Goal: Information Seeking & Learning: Stay updated

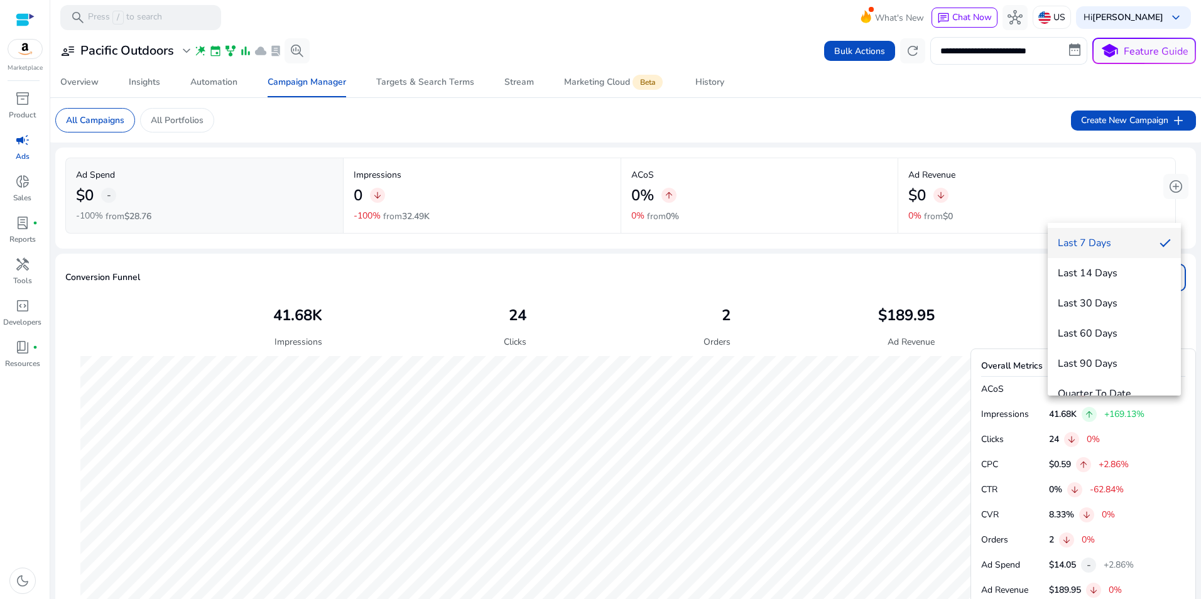
scroll to position [0, 352]
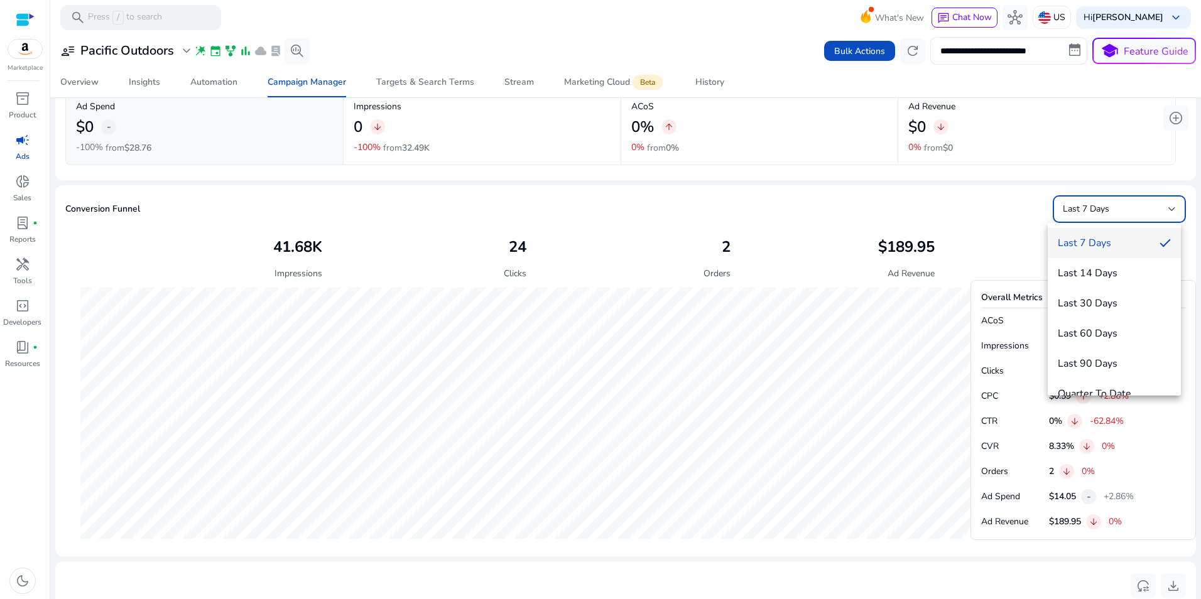
click at [19, 153] on div at bounding box center [600, 299] width 1201 height 599
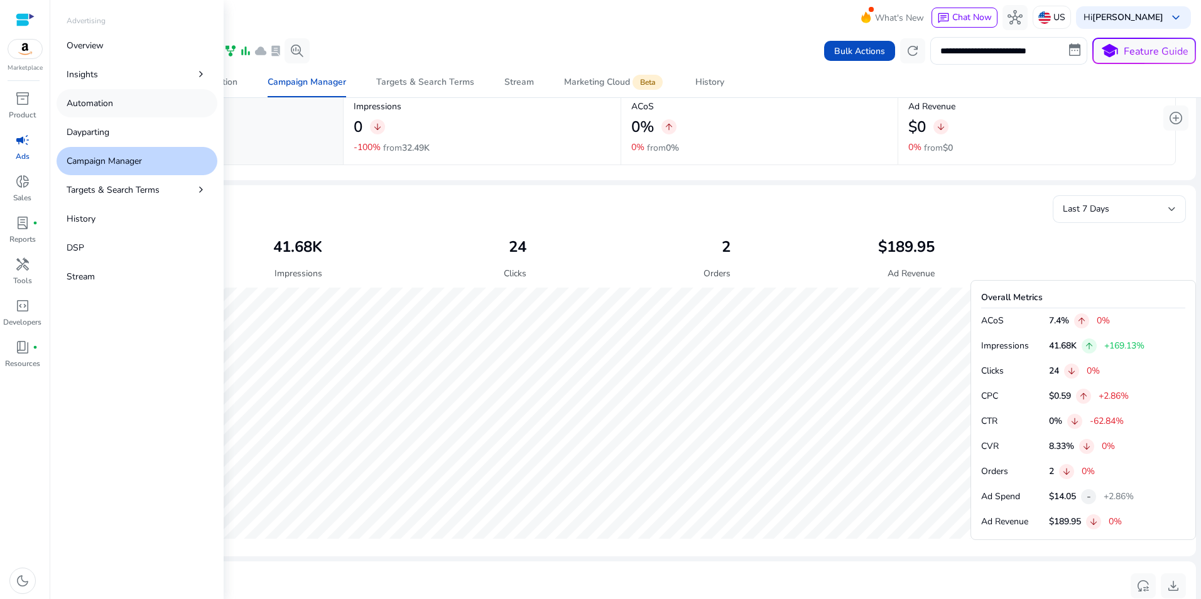
click at [82, 100] on p "Automation" at bounding box center [90, 103] width 46 height 13
click at [89, 136] on p "Dayparting" at bounding box center [88, 132] width 43 height 13
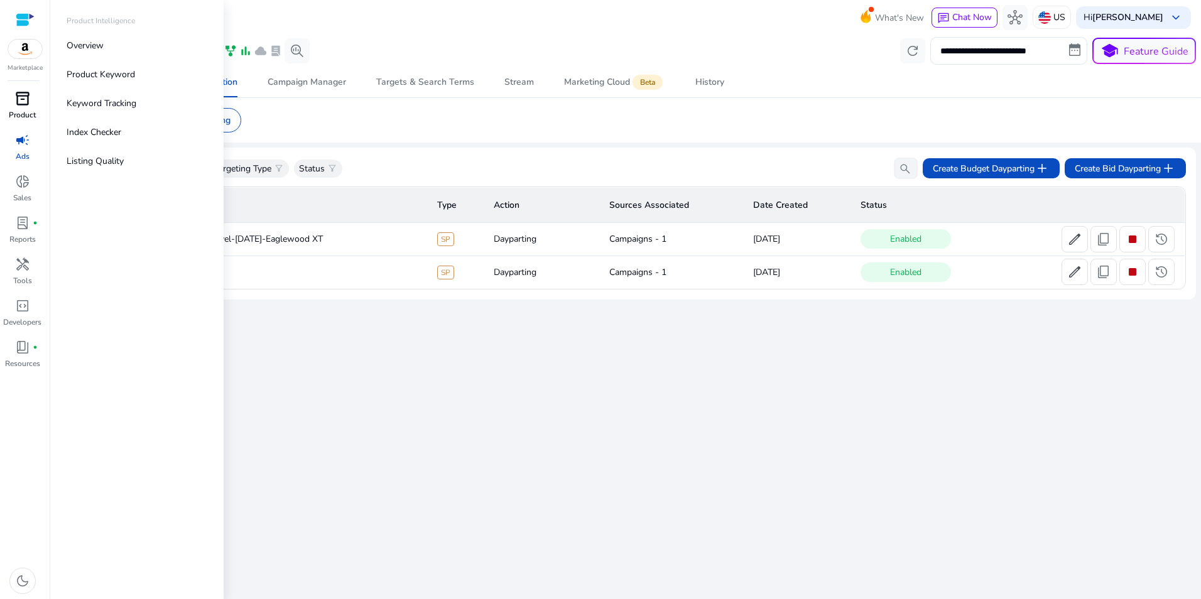
click at [12, 105] on div "inventory_2" at bounding box center [22, 99] width 35 height 20
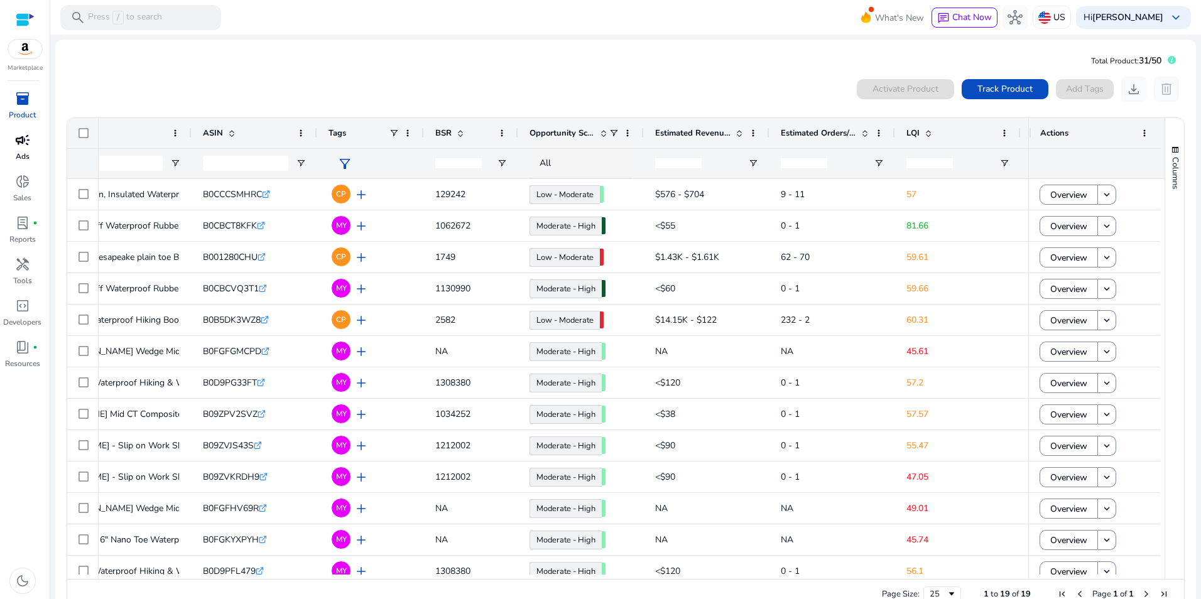
click at [23, 144] on span "campaign" at bounding box center [22, 139] width 15 height 15
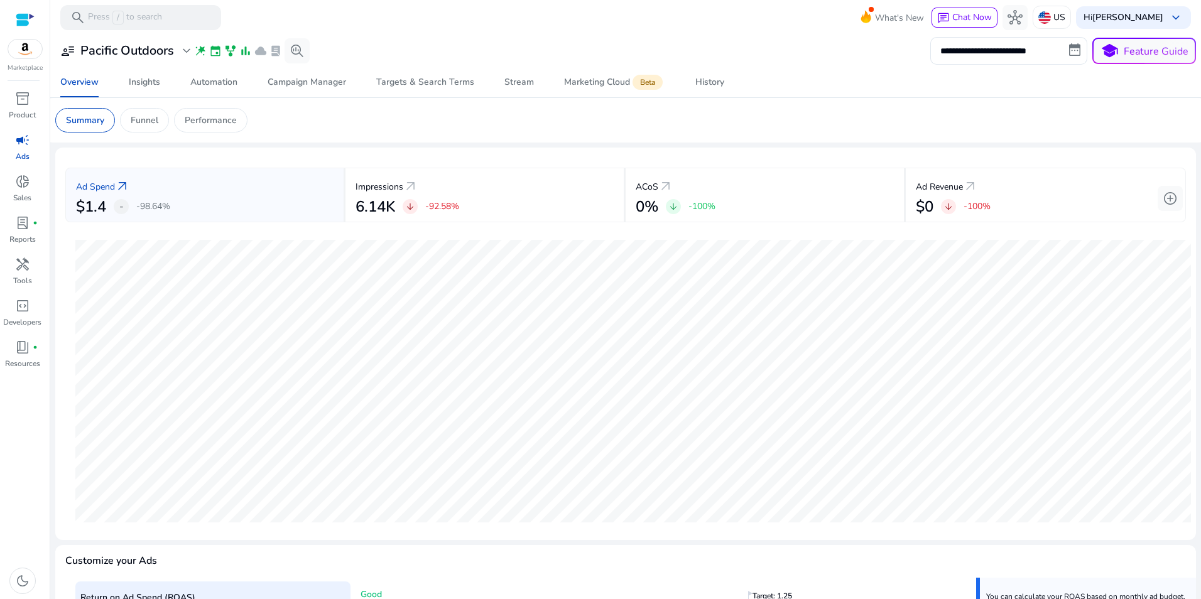
click at [472, 36] on div at bounding box center [625, 36] width 1150 height 3
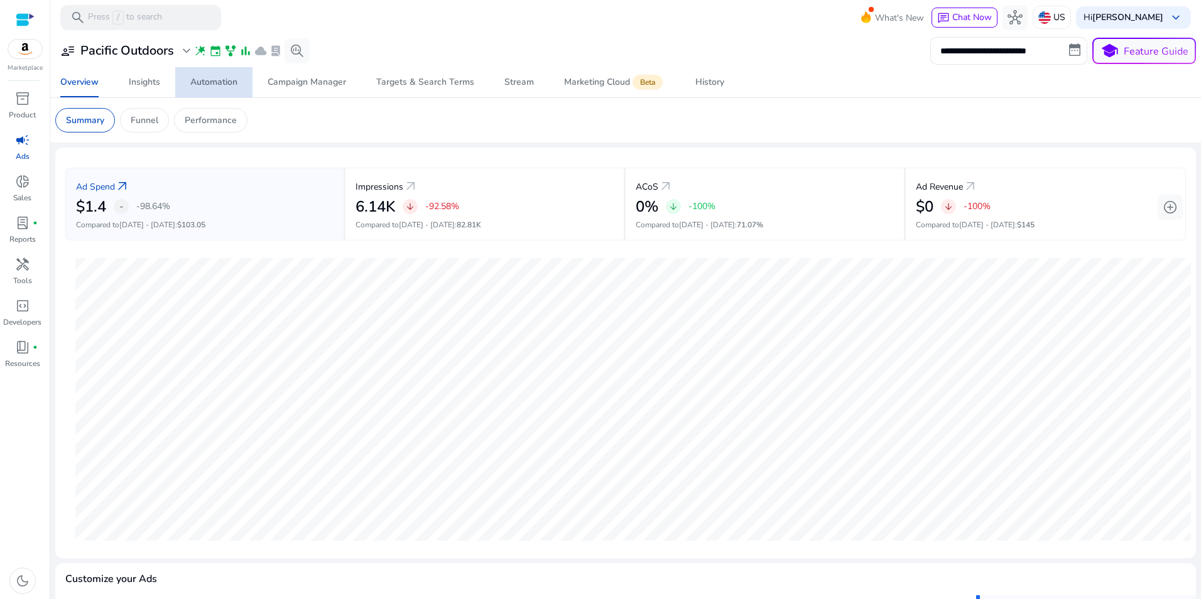
click at [229, 75] on span "Automation" at bounding box center [213, 82] width 47 height 30
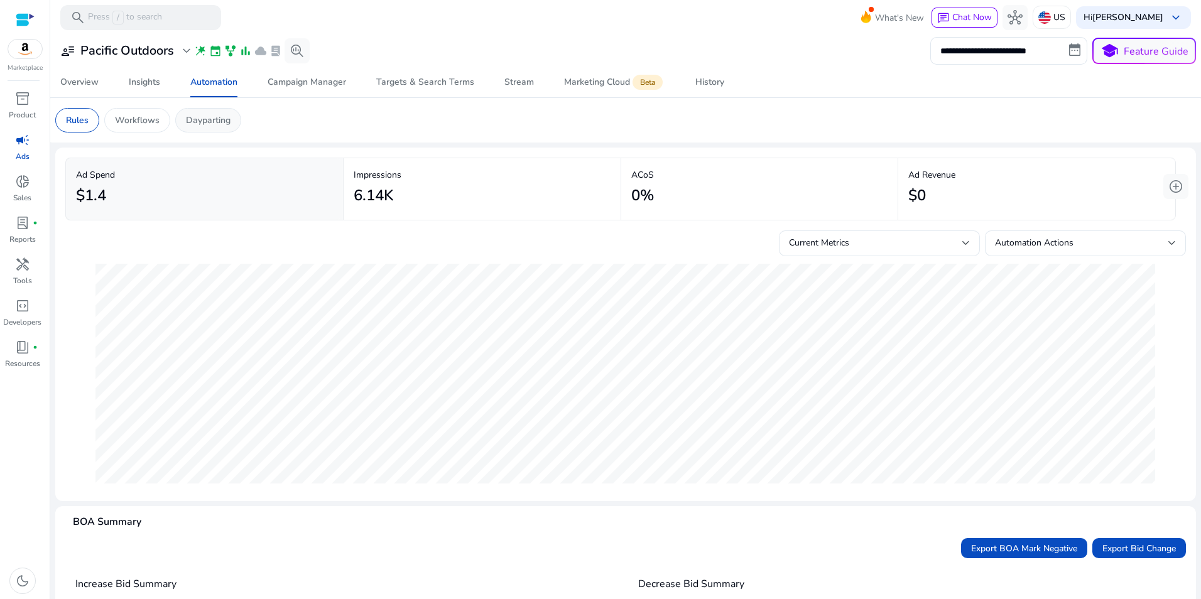
click at [218, 123] on p "Dayparting" at bounding box center [208, 120] width 45 height 13
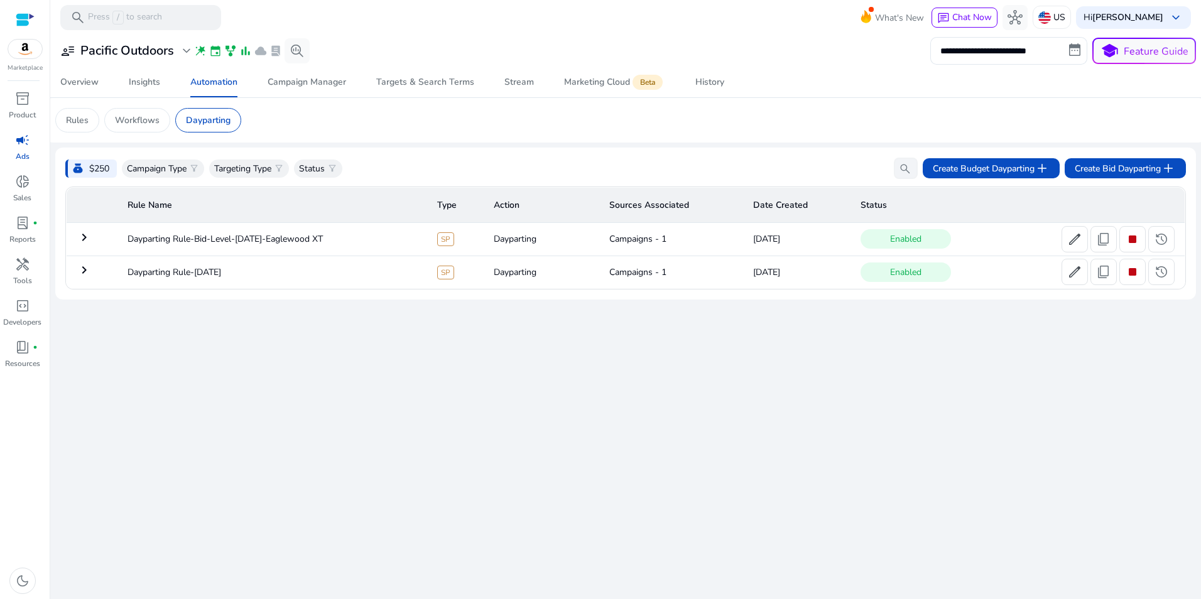
click at [85, 233] on mat-icon "keyboard_arrow_right" at bounding box center [84, 237] width 15 height 15
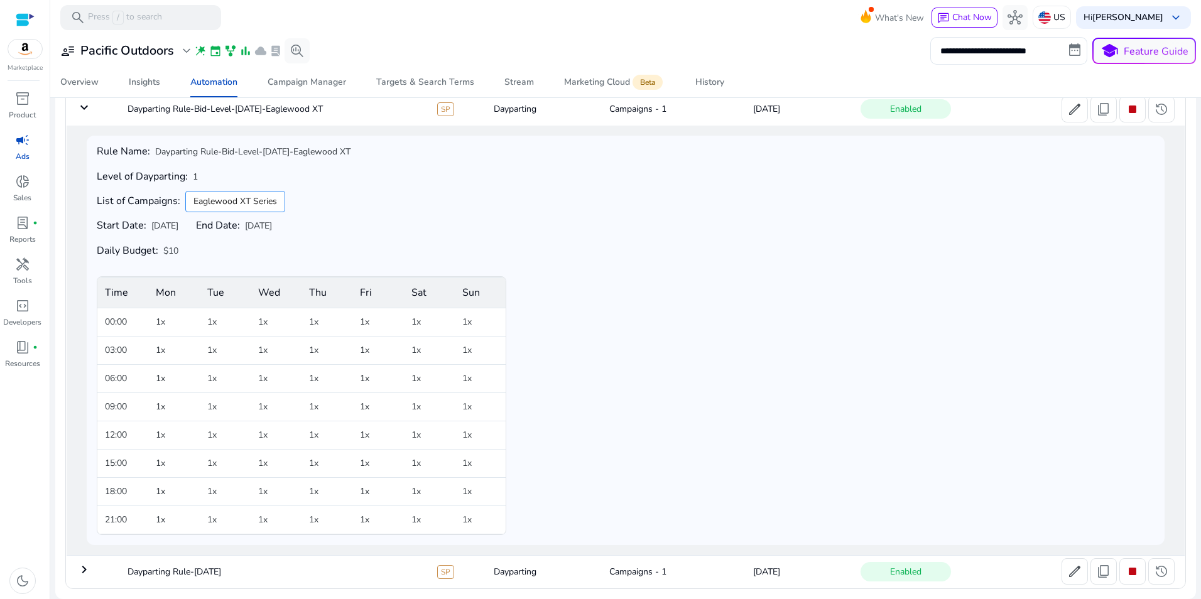
click at [78, 107] on mat-icon "keyboard_arrow_down" at bounding box center [84, 107] width 15 height 15
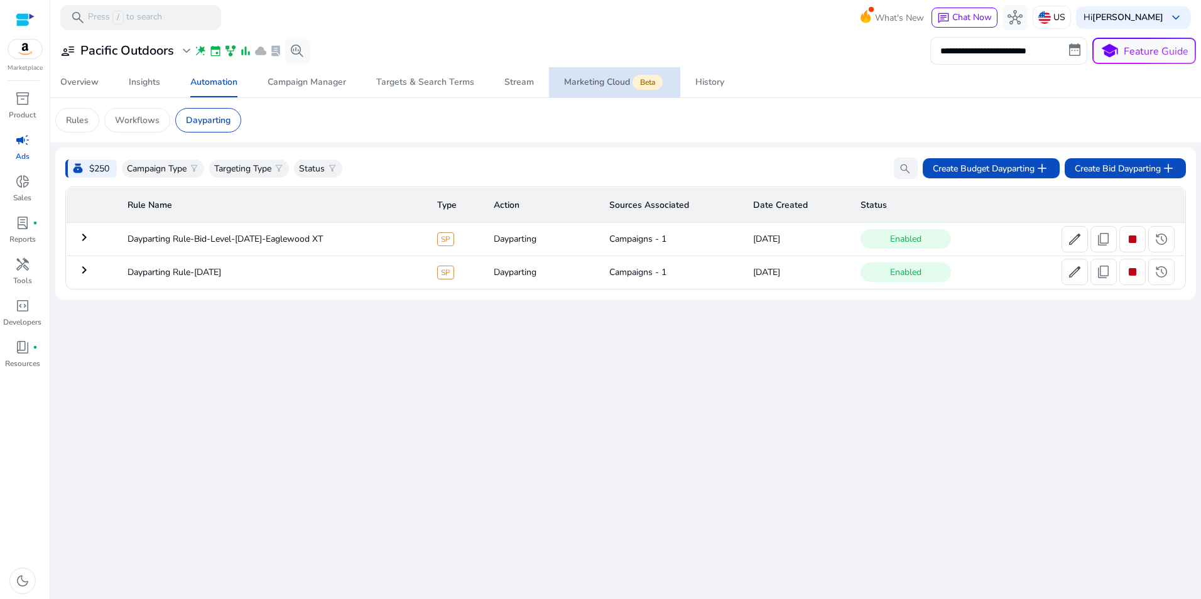
click at [634, 73] on span "Marketing Cloud Beta" at bounding box center [614, 82] width 101 height 30
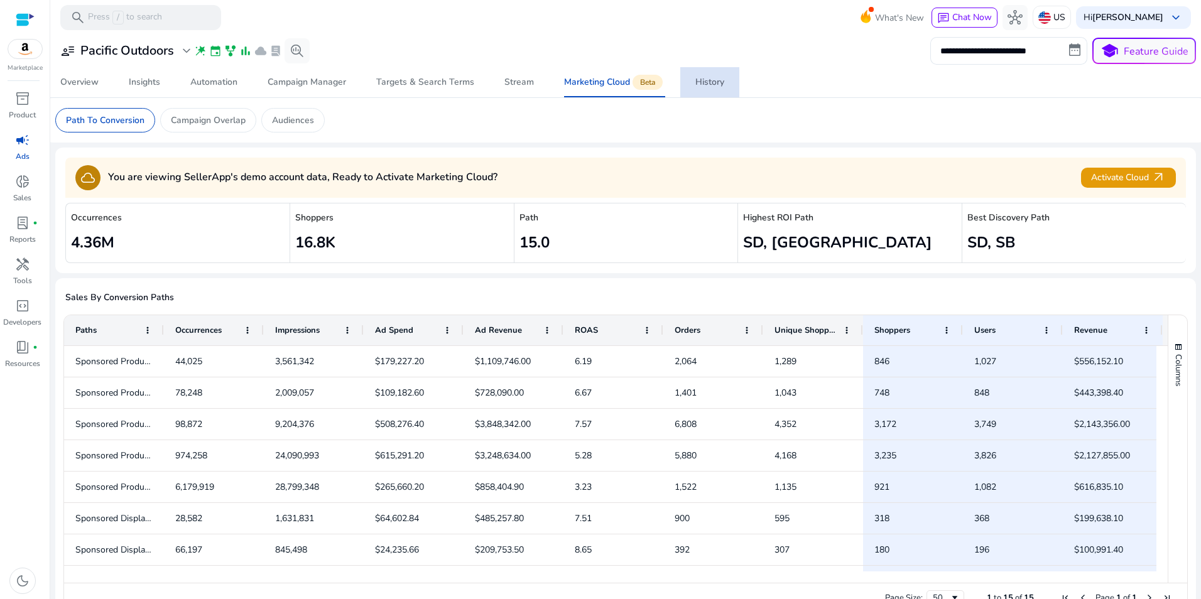
click at [688, 77] on link "History" at bounding box center [709, 82] width 59 height 30
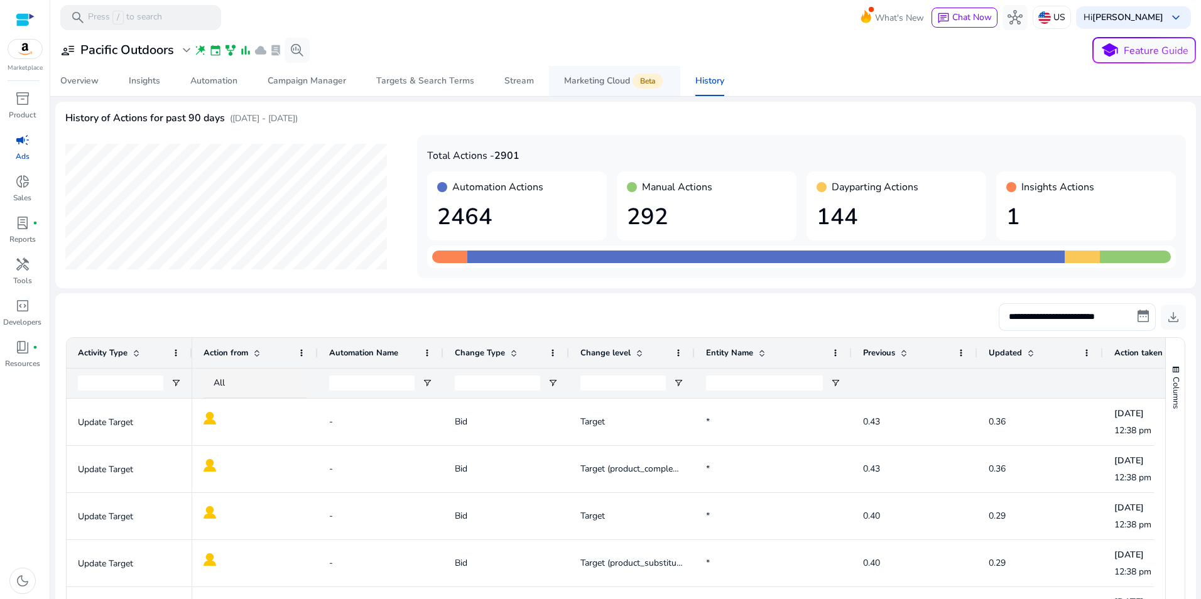
click at [598, 76] on div "Marketing Cloud Beta" at bounding box center [614, 81] width 101 height 10
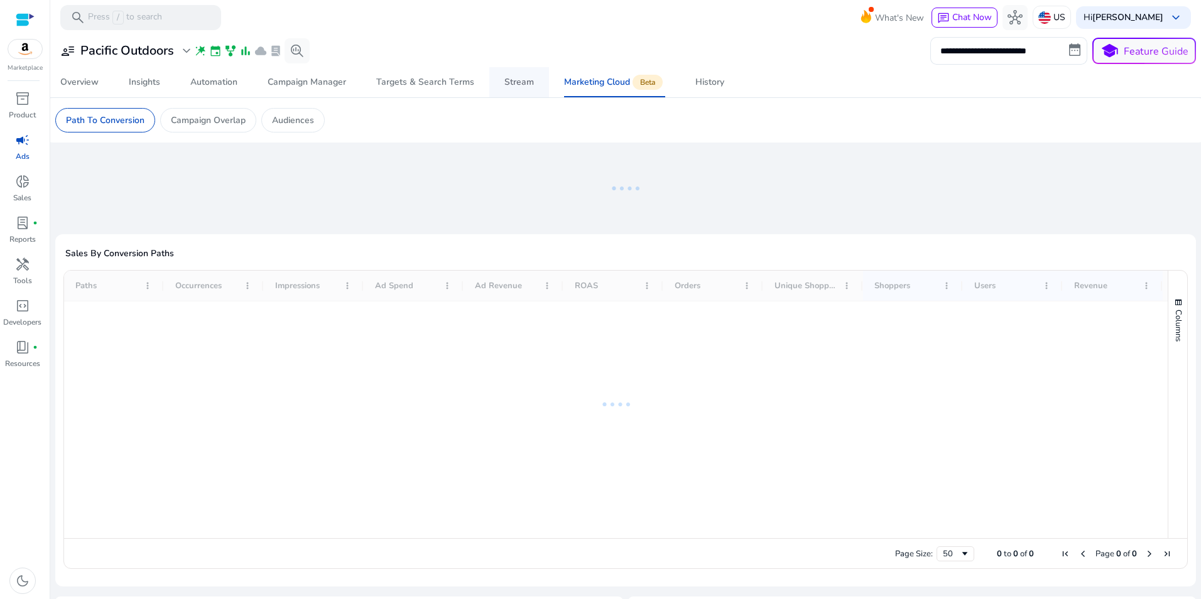
click at [514, 80] on div "Stream" at bounding box center [519, 82] width 30 height 9
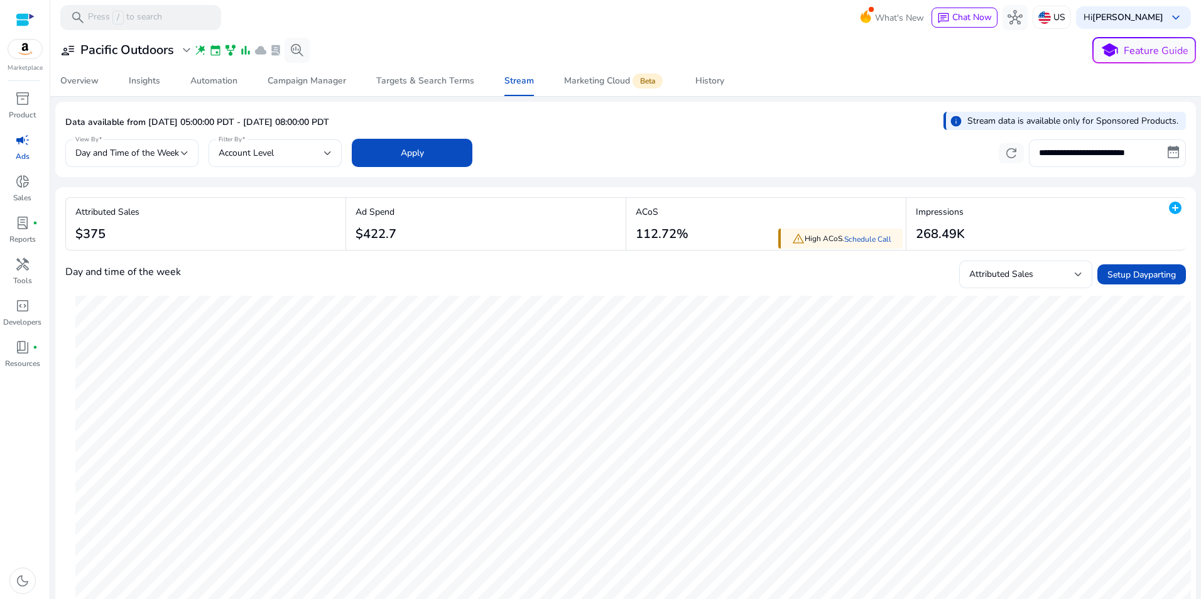
drag, startPoint x: 1195, startPoint y: 89, endPoint x: 1197, endPoint y: 99, distance: 10.2
click at [1197, 99] on mat-sidenav-content "**********" at bounding box center [625, 299] width 1150 height 599
click at [826, 156] on div "**********" at bounding box center [625, 151] width 1120 height 31
click at [324, 148] on div at bounding box center [328, 153] width 8 height 15
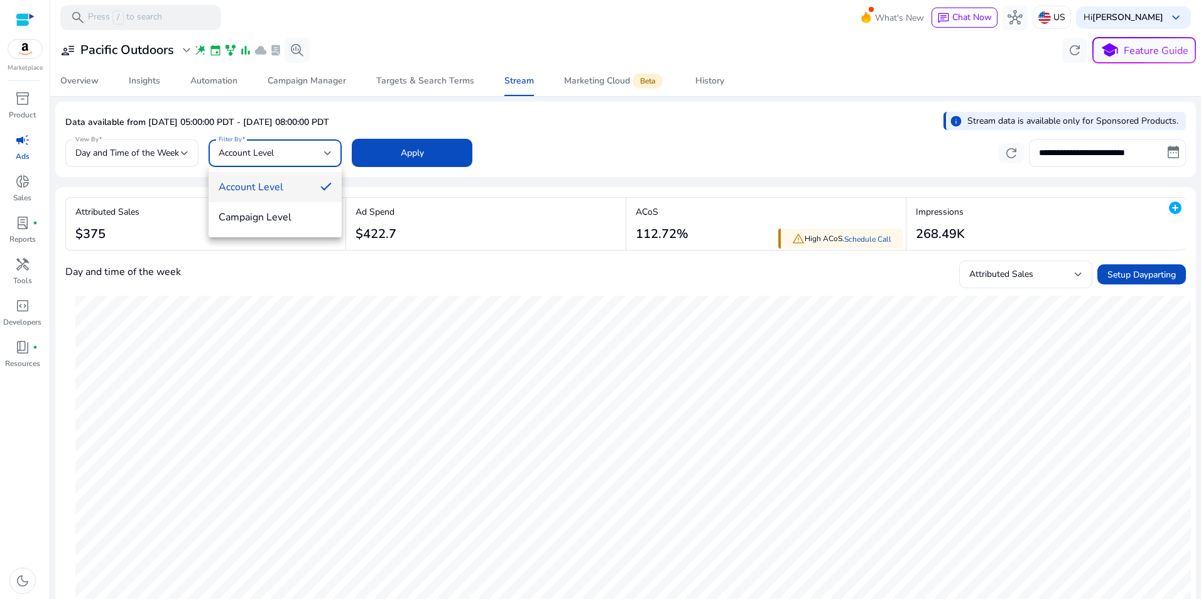
click at [652, 120] on div at bounding box center [600, 299] width 1201 height 599
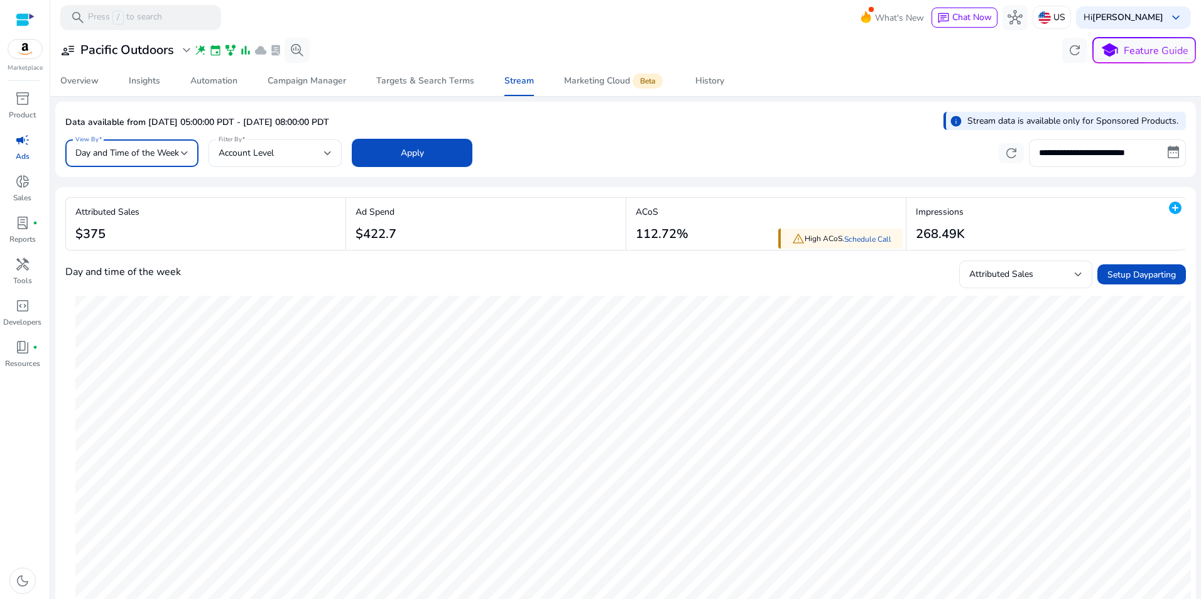
click at [185, 151] on div at bounding box center [185, 153] width 8 height 5
click at [556, 121] on div at bounding box center [600, 299] width 1201 height 599
click at [446, 160] on span at bounding box center [412, 153] width 121 height 30
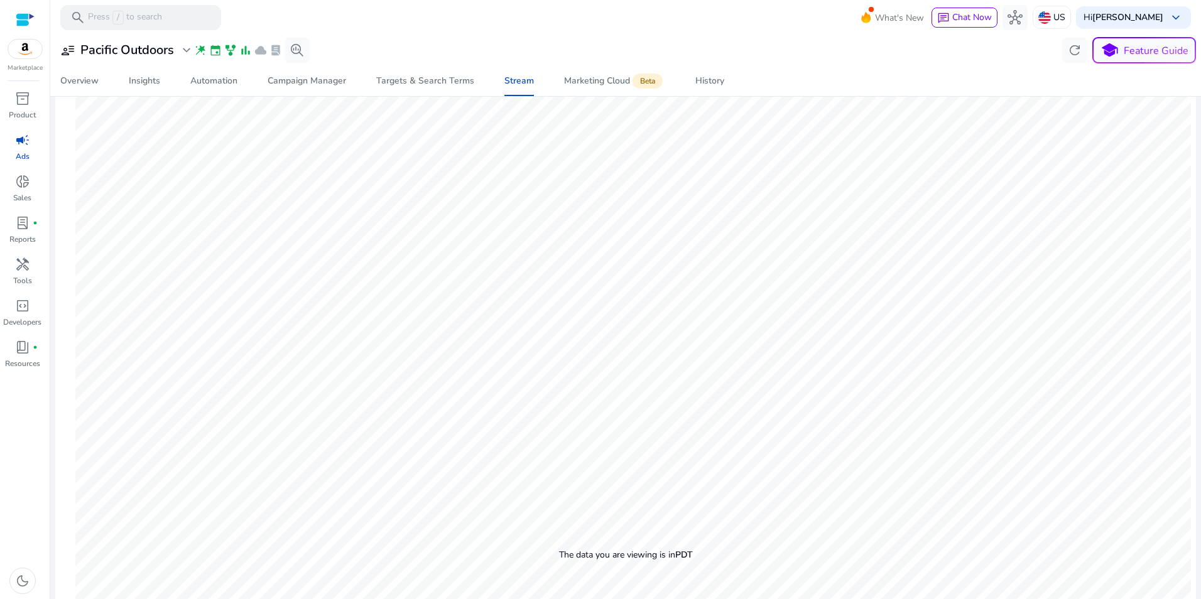
scroll to position [273, 0]
